Goal: Task Accomplishment & Management: Complete application form

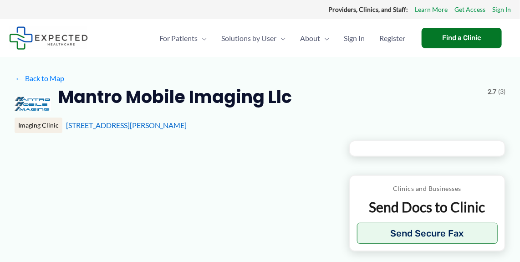
type input "**********"
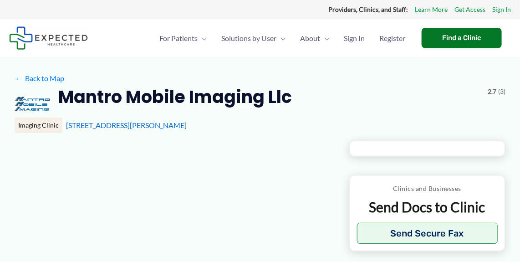
type input "**********"
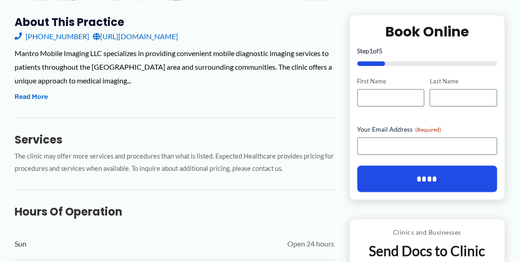
scroll to position [319, 0]
